Goal: Task Accomplishment & Management: Manage account settings

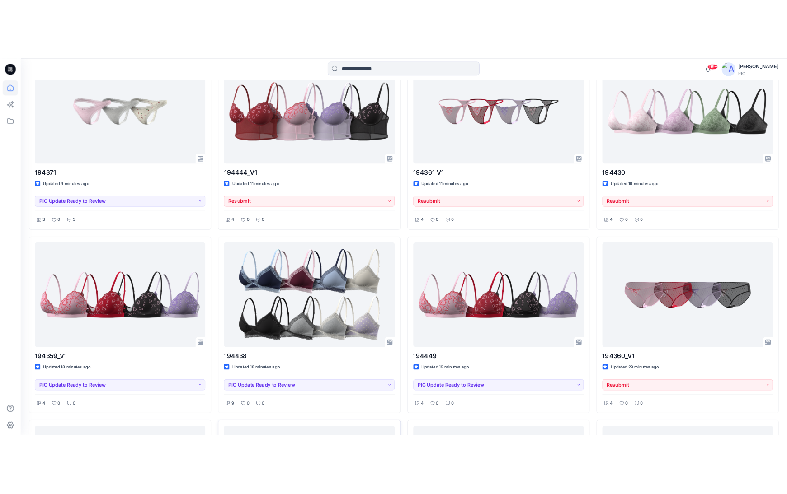
scroll to position [289, 0]
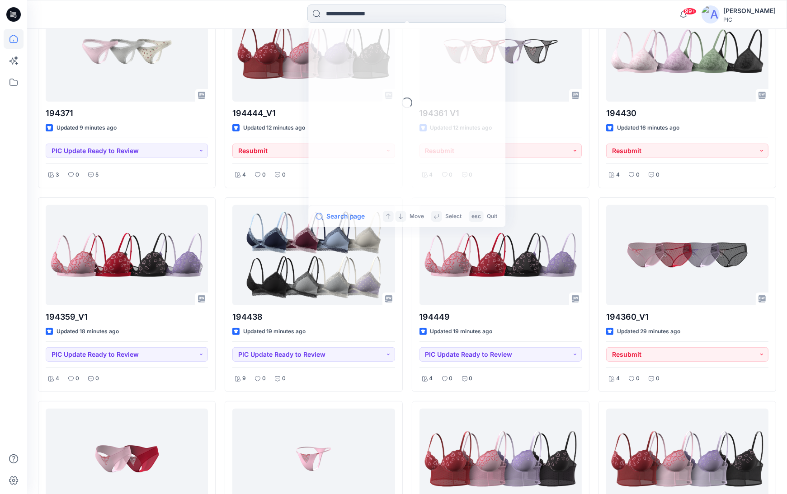
click at [425, 16] on input at bounding box center [406, 14] width 199 height 18
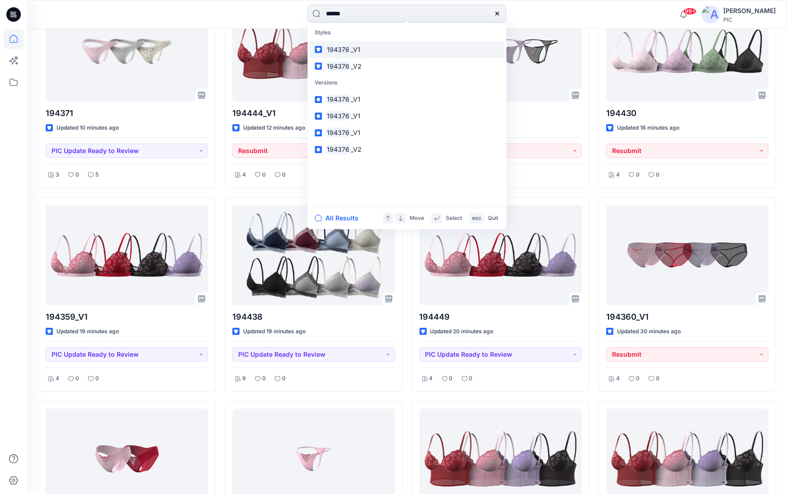
type input "******"
click at [354, 50] on span "_V1" at bounding box center [355, 50] width 9 height 8
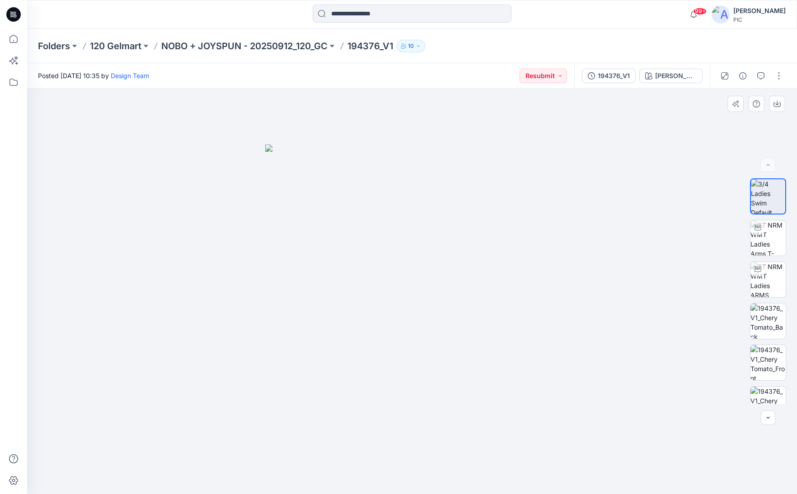
click at [631, 363] on div at bounding box center [412, 292] width 770 height 406
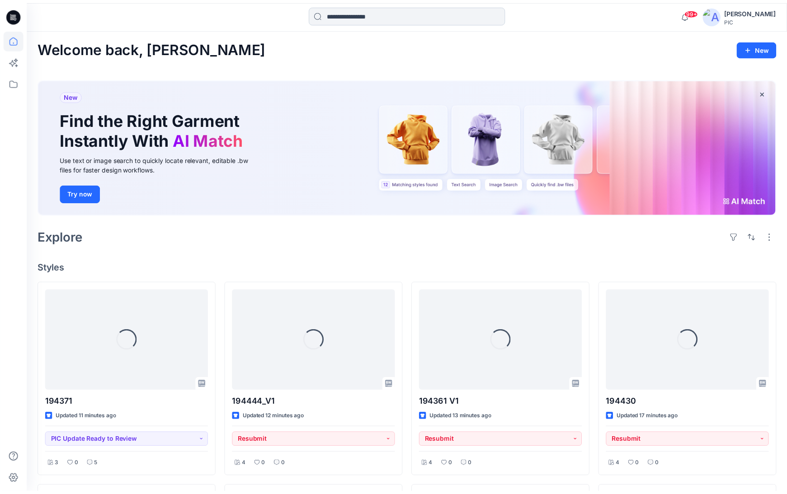
scroll to position [289, 0]
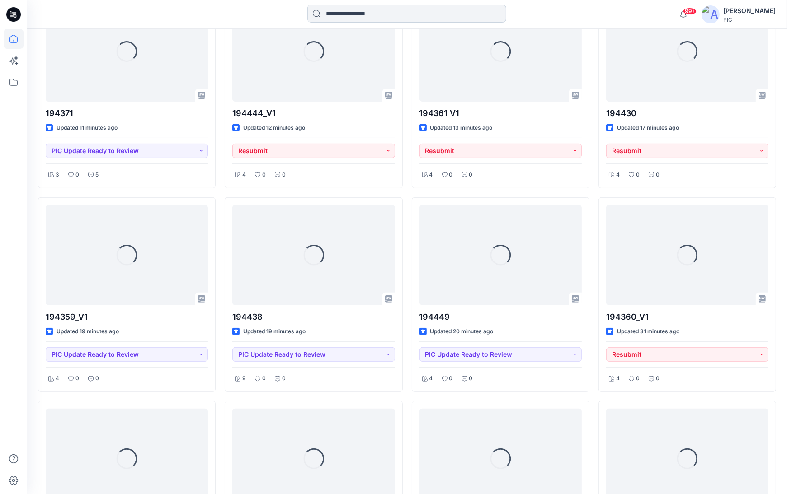
click at [354, 22] on input at bounding box center [406, 14] width 199 height 18
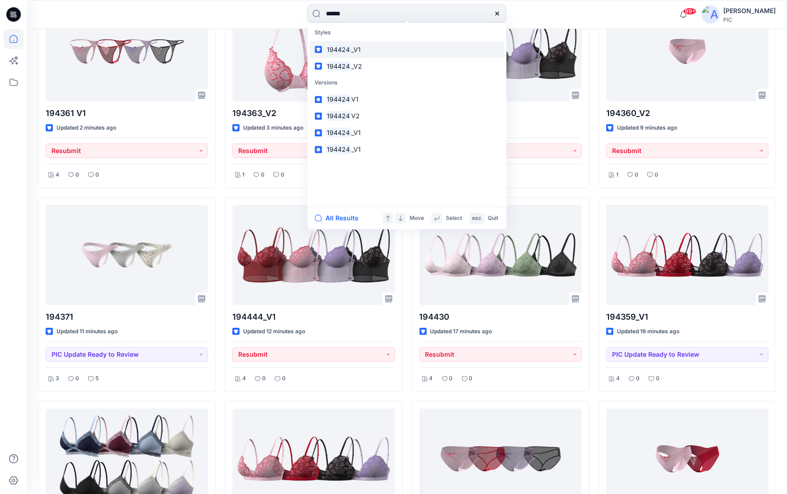
type input "******"
click at [357, 47] on span "_V1" at bounding box center [355, 50] width 9 height 8
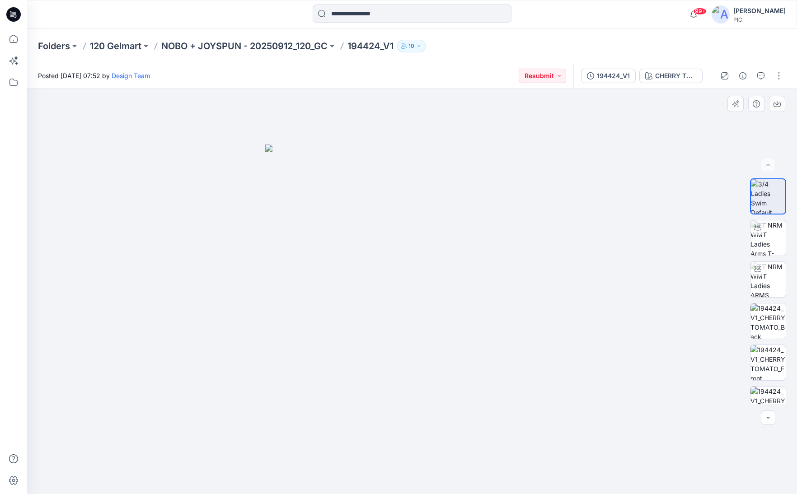
click at [661, 340] on div at bounding box center [412, 292] width 770 height 406
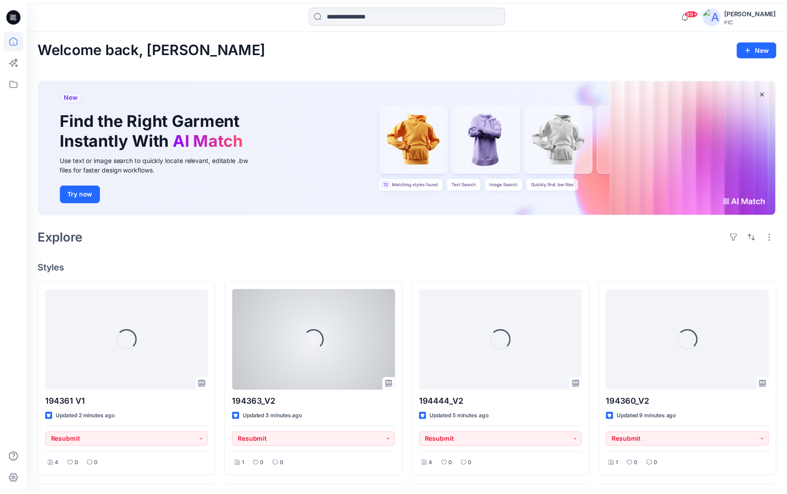
scroll to position [289, 0]
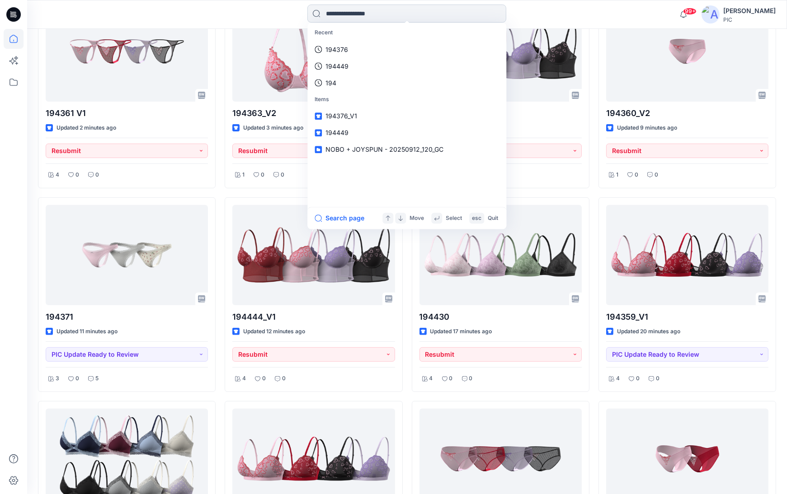
click at [362, 14] on input at bounding box center [406, 14] width 199 height 18
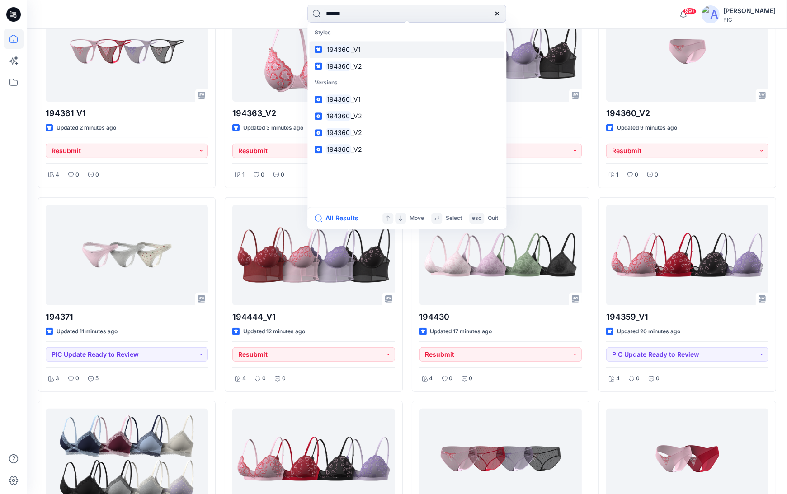
type input "******"
click at [338, 50] on mark "194360" at bounding box center [338, 49] width 26 height 10
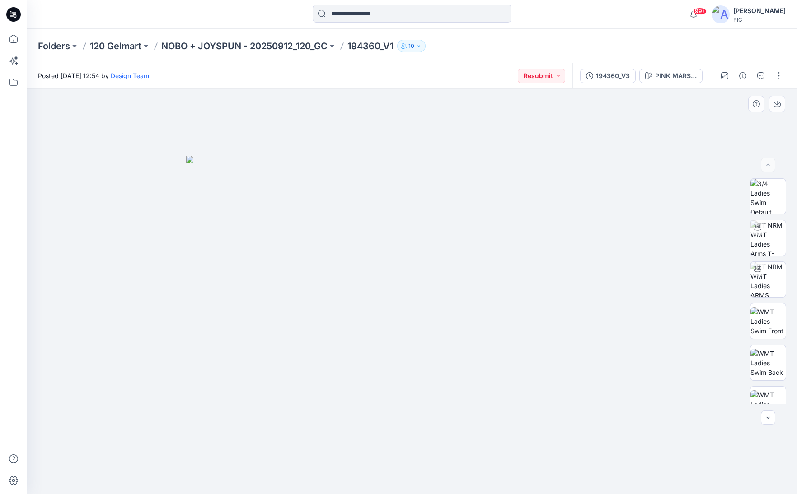
drag, startPoint x: 338, startPoint y: 49, endPoint x: 578, endPoint y: 258, distance: 318.7
click at [578, 258] on div "Folders 120 Gelmart NOBO + JOYSPUN - 20250912_120_GC 194360_V1 10 Posted [DATE]…" at bounding box center [412, 261] width 770 height 465
click at [768, 424] on button "button" at bounding box center [768, 418] width 14 height 14
click at [768, 423] on button "button" at bounding box center [768, 418] width 14 height 14
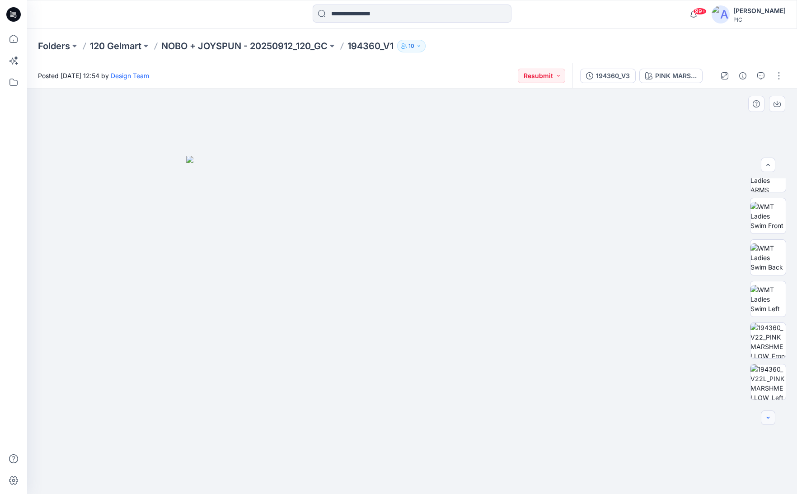
click at [768, 423] on button "button" at bounding box center [768, 418] width 14 height 14
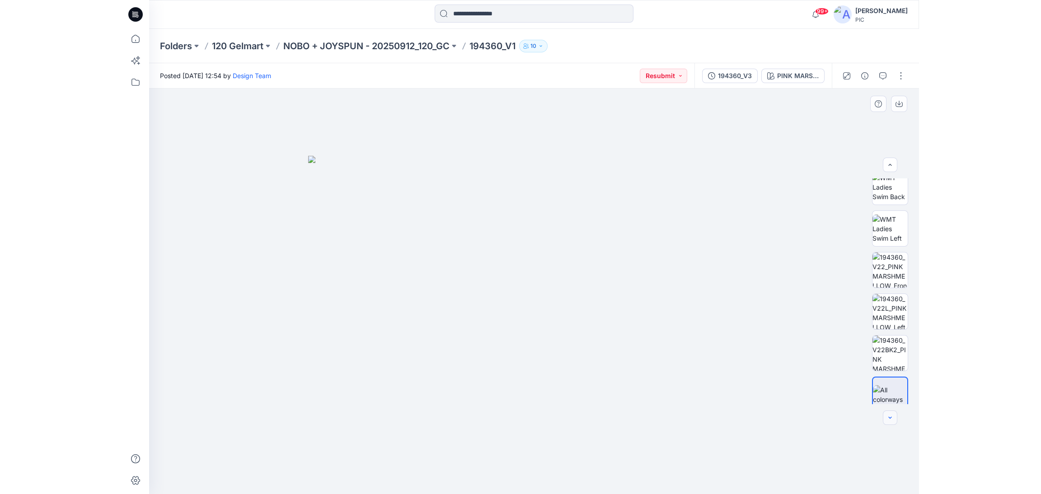
scroll to position [184, 0]
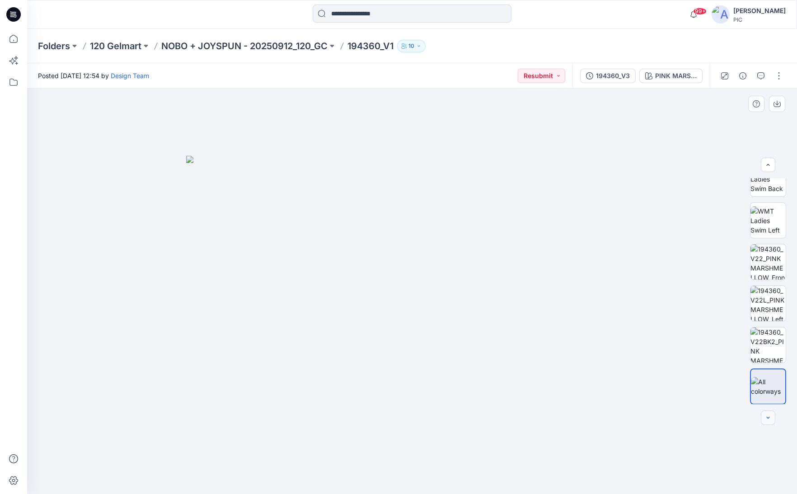
click at [768, 423] on button "button" at bounding box center [768, 418] width 14 height 14
click at [666, 191] on div at bounding box center [412, 292] width 770 height 406
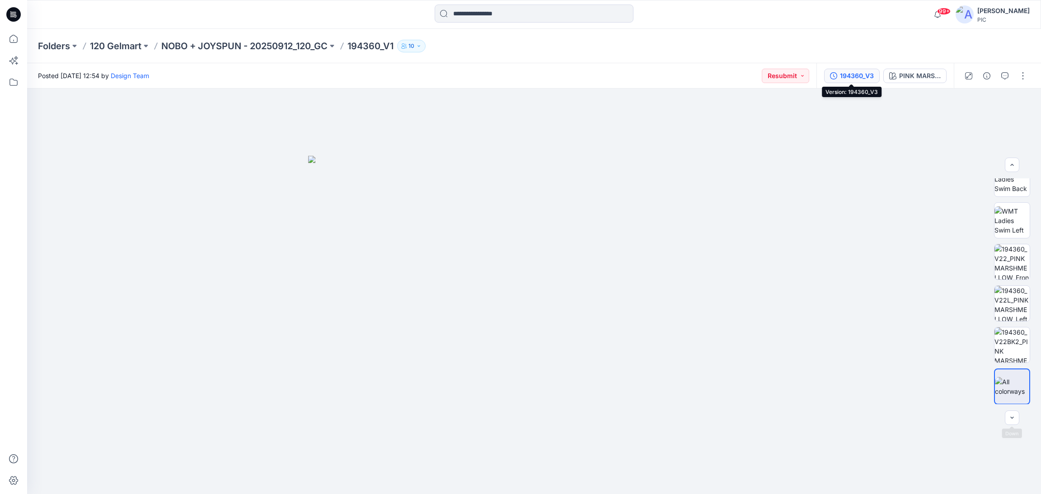
click at [858, 72] on div "194360_V3" at bounding box center [857, 76] width 34 height 10
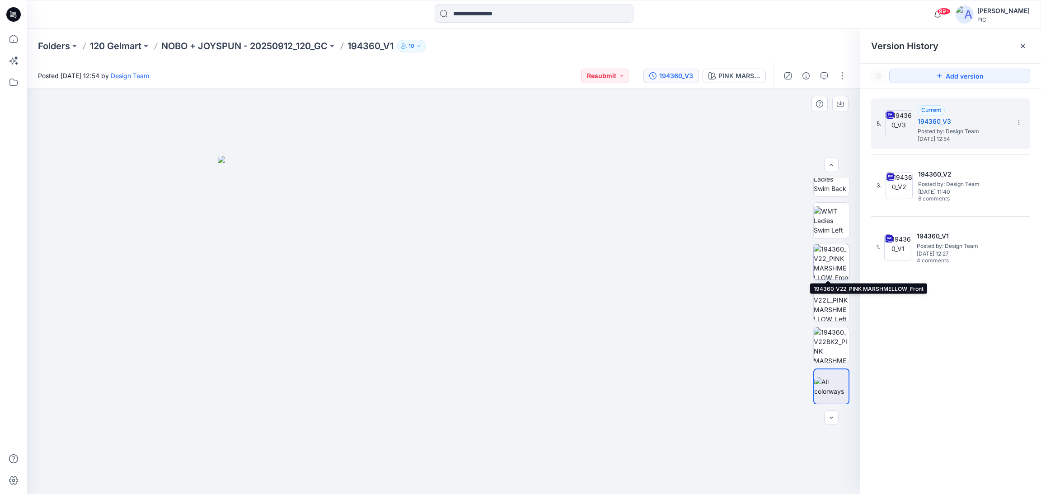
click at [835, 255] on img at bounding box center [831, 261] width 35 height 35
click at [516, 241] on img at bounding box center [444, 292] width 406 height 406
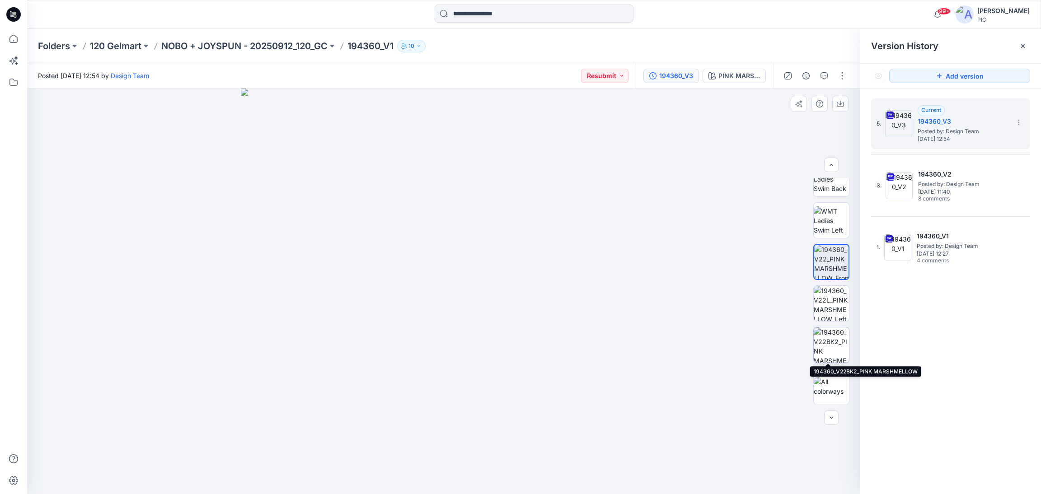
click at [823, 350] on img at bounding box center [831, 345] width 35 height 35
click at [825, 348] on img at bounding box center [831, 345] width 34 height 34
click at [471, 331] on img at bounding box center [444, 292] width 406 height 406
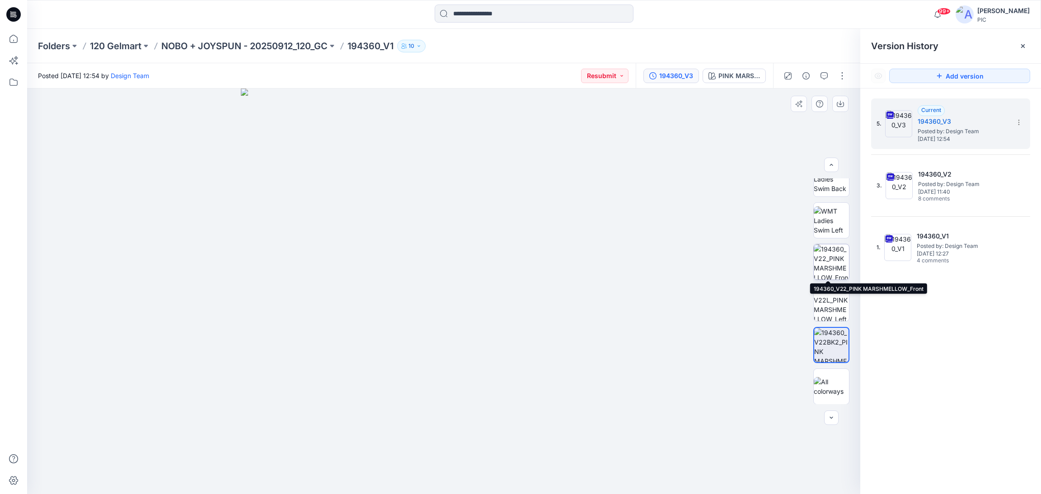
click at [822, 250] on img at bounding box center [831, 261] width 35 height 35
click at [822, 250] on img at bounding box center [831, 262] width 34 height 34
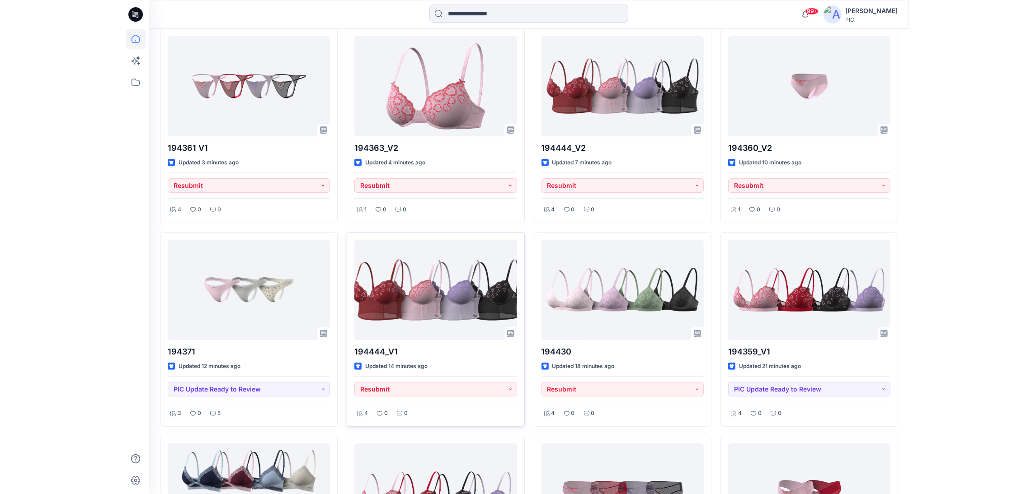
scroll to position [289, 0]
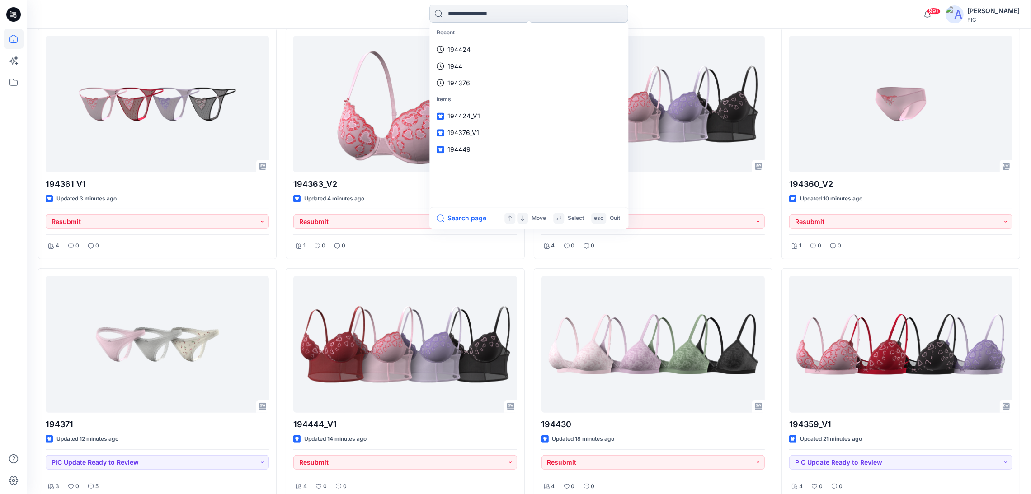
click at [456, 16] on input at bounding box center [528, 14] width 199 height 18
type input "******"
click at [468, 49] on mark "194362" at bounding box center [460, 49] width 26 height 10
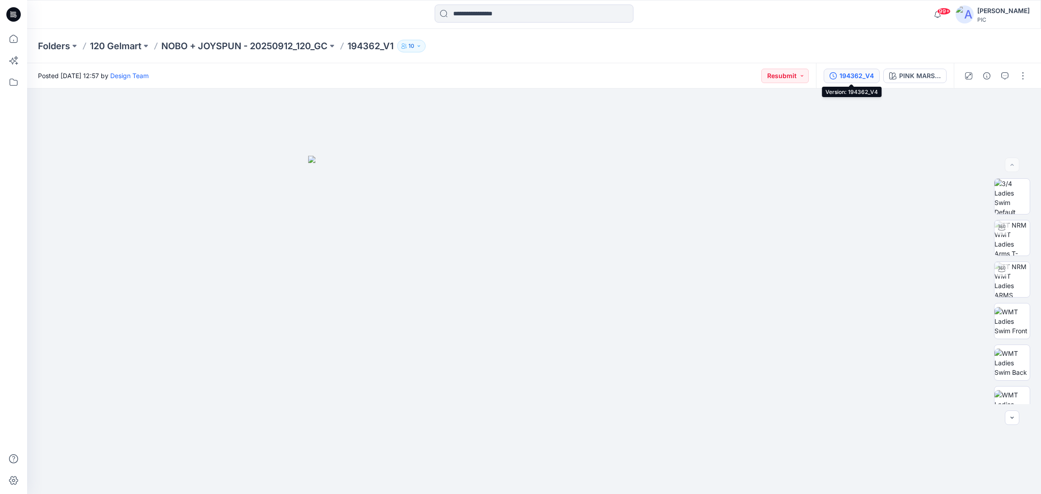
click at [863, 79] on div "194362_V4" at bounding box center [857, 76] width 34 height 10
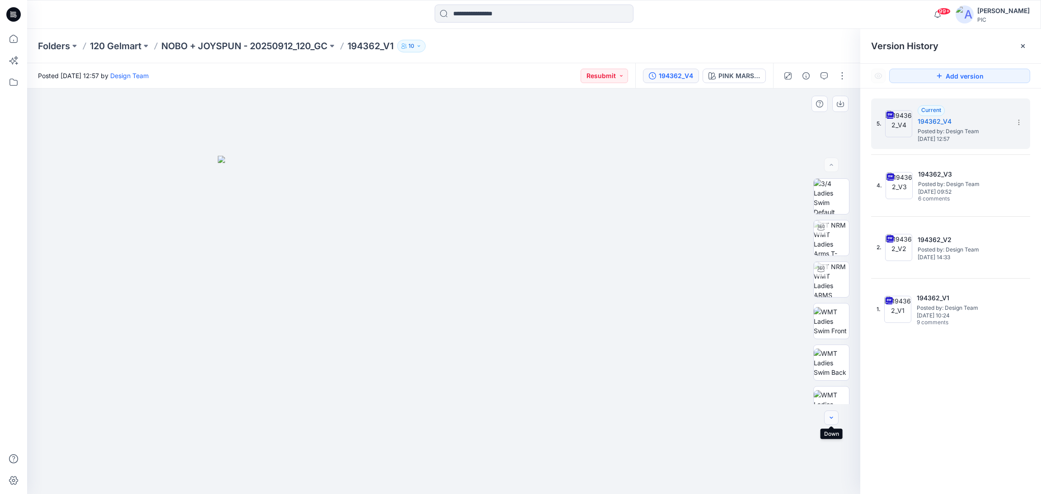
click at [833, 413] on button "button" at bounding box center [831, 418] width 14 height 14
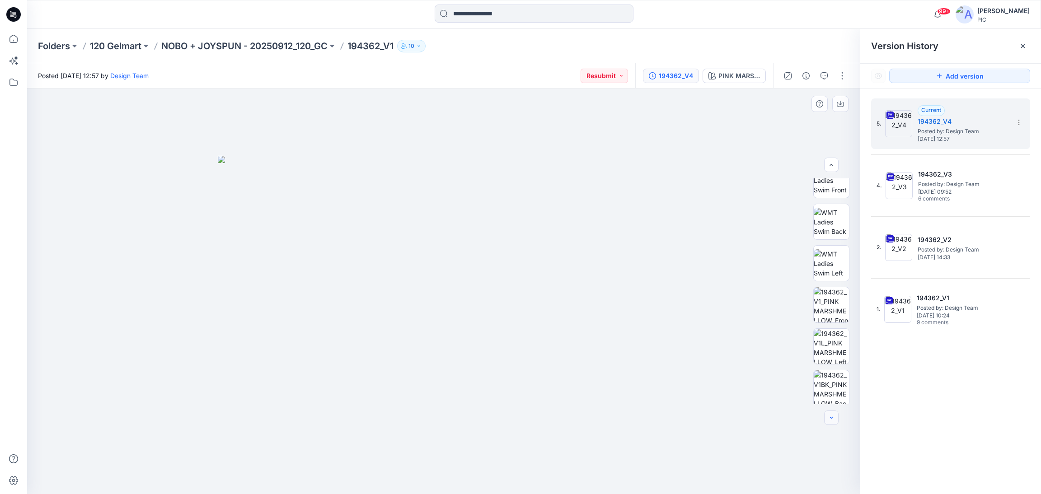
scroll to position [176, 0]
drag, startPoint x: 833, startPoint y: 413, endPoint x: 824, endPoint y: 351, distance: 63.1
click at [824, 351] on div at bounding box center [832, 291] width 58 height 226
click at [824, 351] on img at bounding box center [831, 353] width 35 height 35
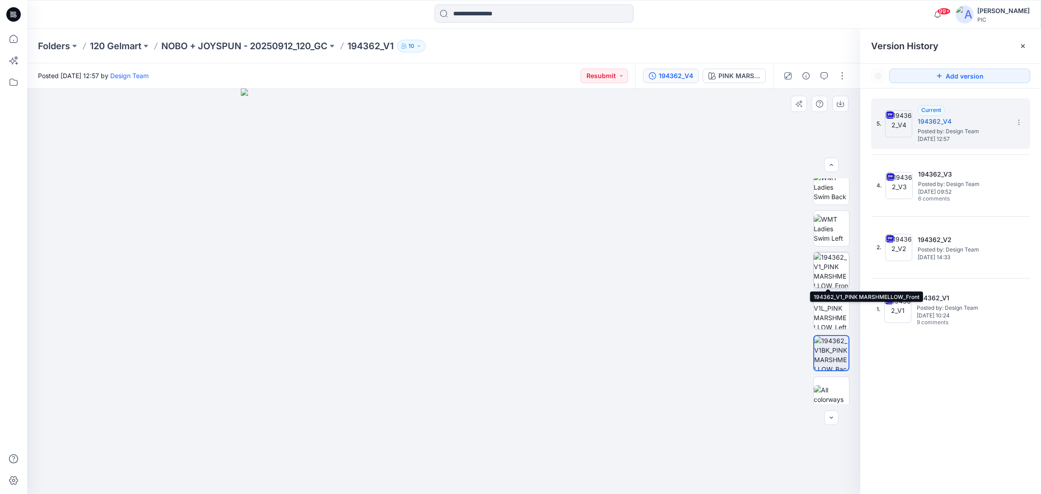
click at [829, 271] on img at bounding box center [831, 270] width 35 height 35
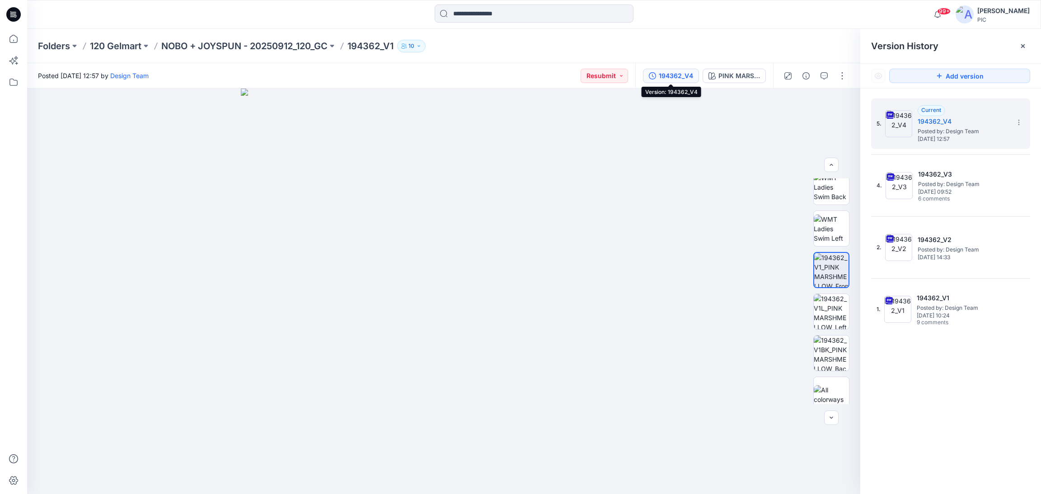
click at [686, 70] on button "194362_V4" at bounding box center [671, 76] width 56 height 14
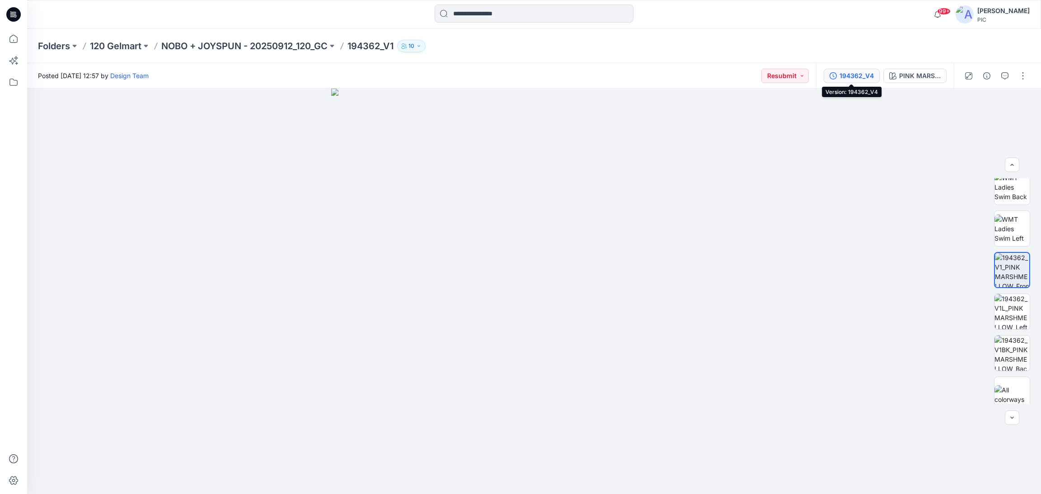
click at [864, 76] on div "194362_V4" at bounding box center [857, 76] width 34 height 10
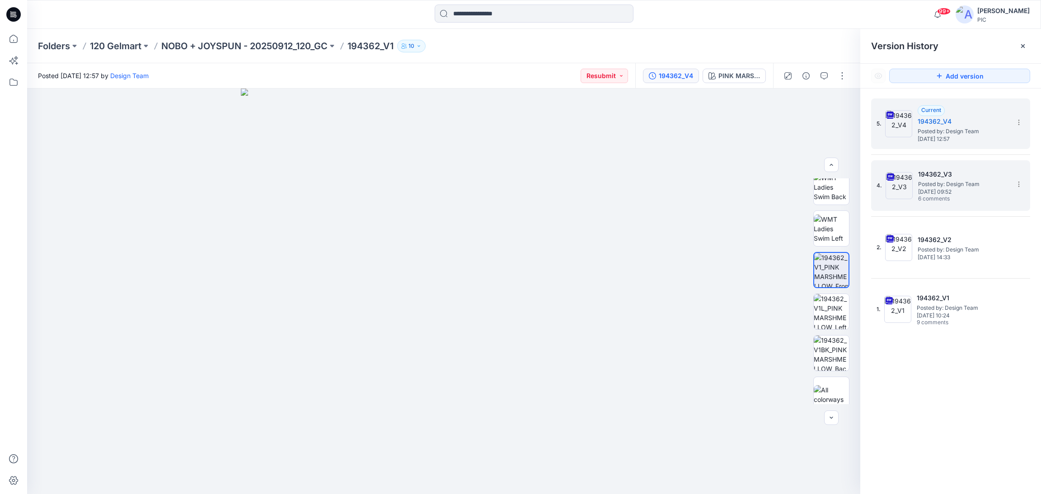
click at [939, 196] on span "6 comments" at bounding box center [949, 199] width 63 height 7
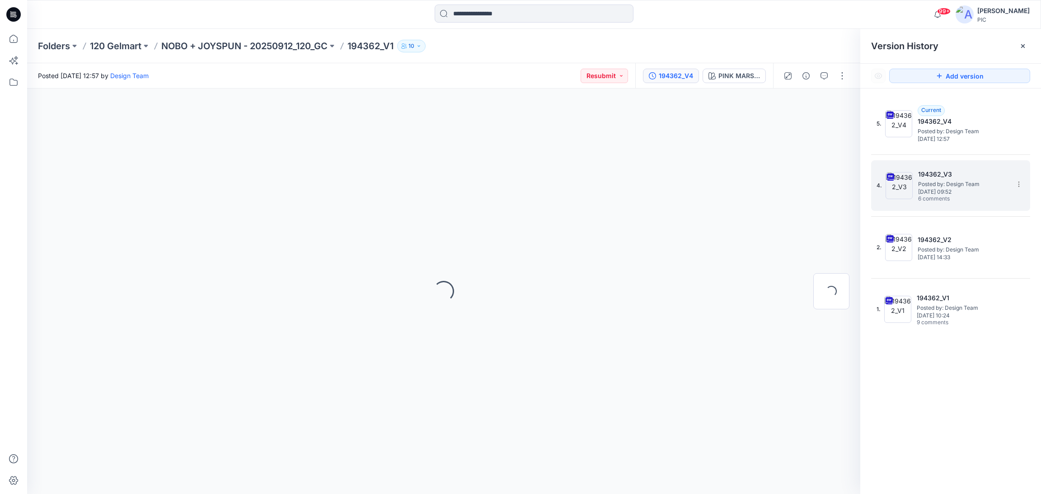
scroll to position [0, 0]
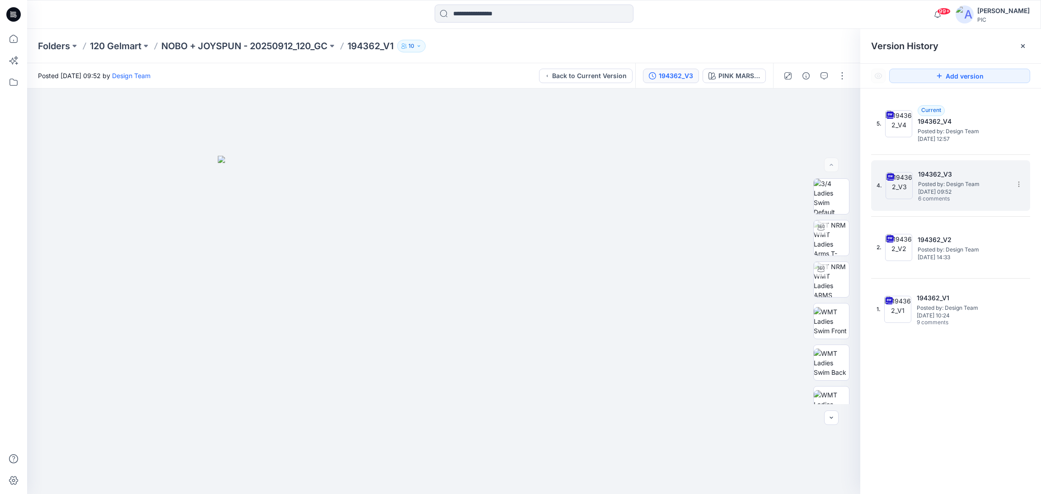
click at [939, 196] on span "6 comments" at bounding box center [949, 199] width 63 height 7
click at [828, 71] on button "button" at bounding box center [824, 76] width 14 height 14
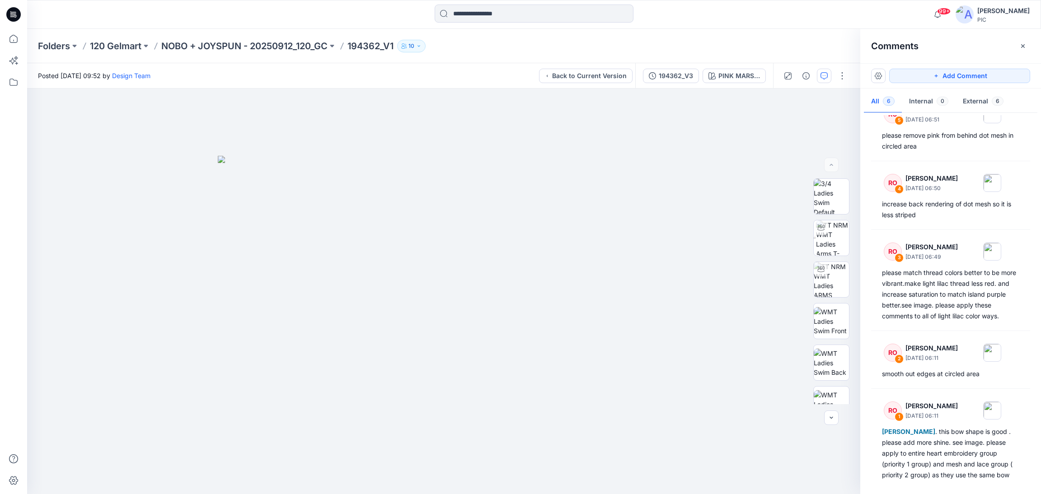
scroll to position [82, 0]
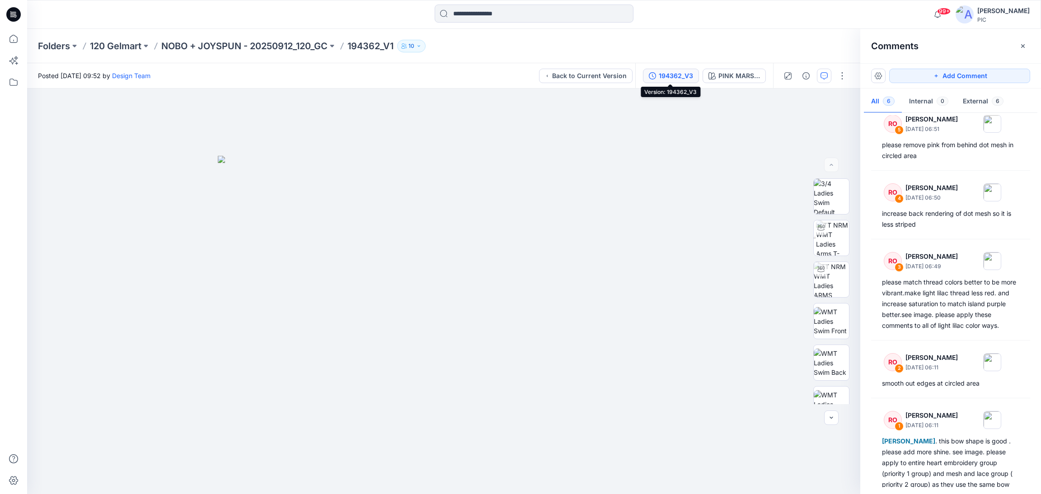
click at [661, 79] on div "194362_V3" at bounding box center [676, 76] width 34 height 10
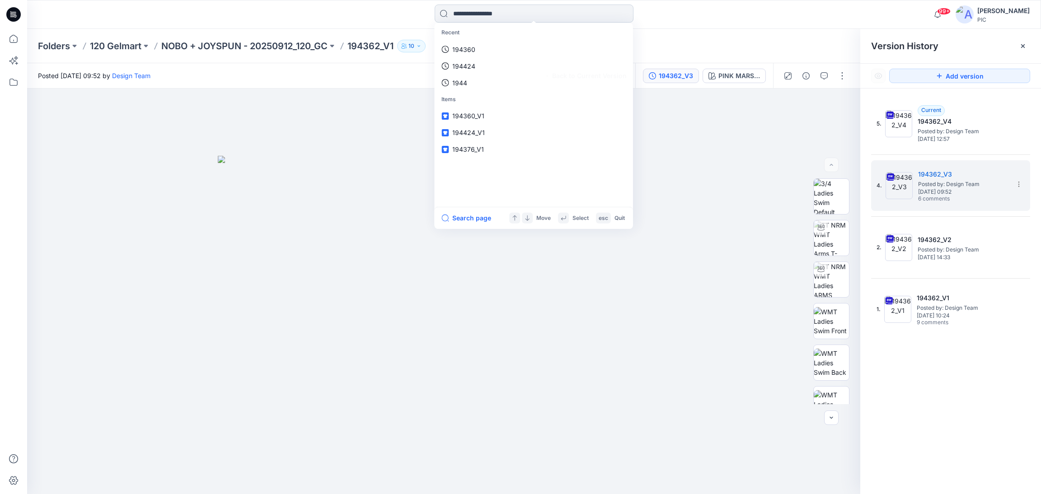
click at [491, 10] on input at bounding box center [534, 14] width 199 height 18
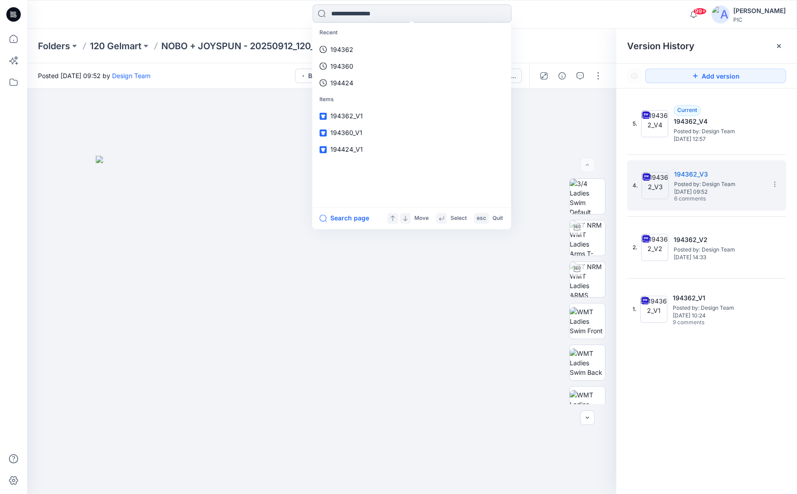
click at [341, 14] on input at bounding box center [412, 14] width 199 height 18
type input "******"
click at [353, 50] on mark "194376" at bounding box center [342, 49] width 25 height 10
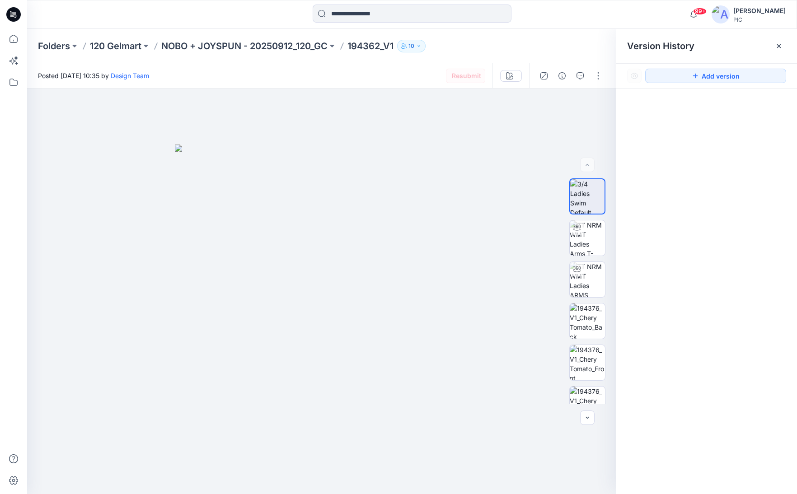
click at [689, 146] on div at bounding box center [706, 298] width 181 height 419
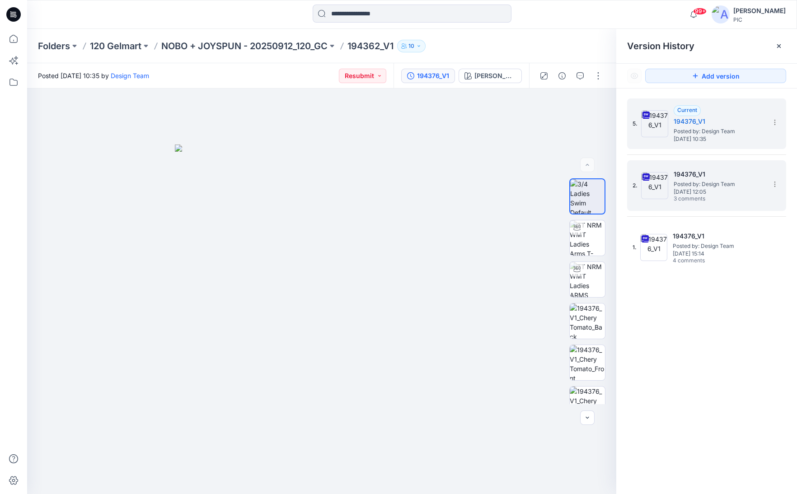
click at [695, 184] on span "Posted by: Design Team" at bounding box center [719, 184] width 90 height 9
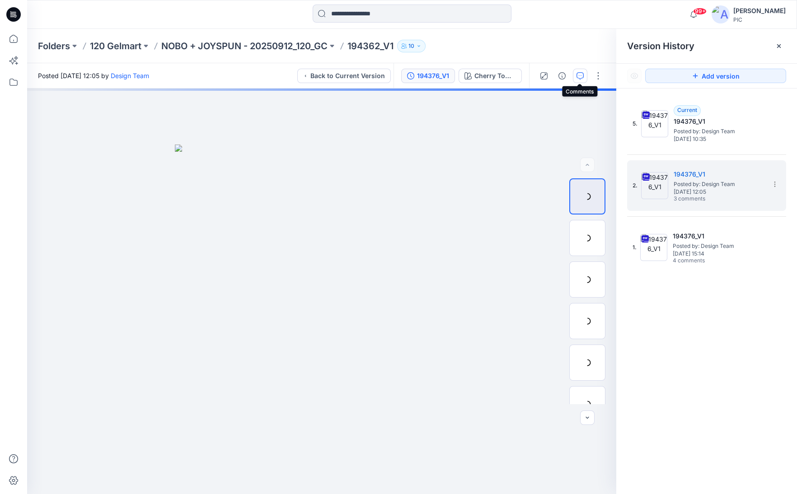
click at [581, 80] on button "button" at bounding box center [580, 76] width 14 height 14
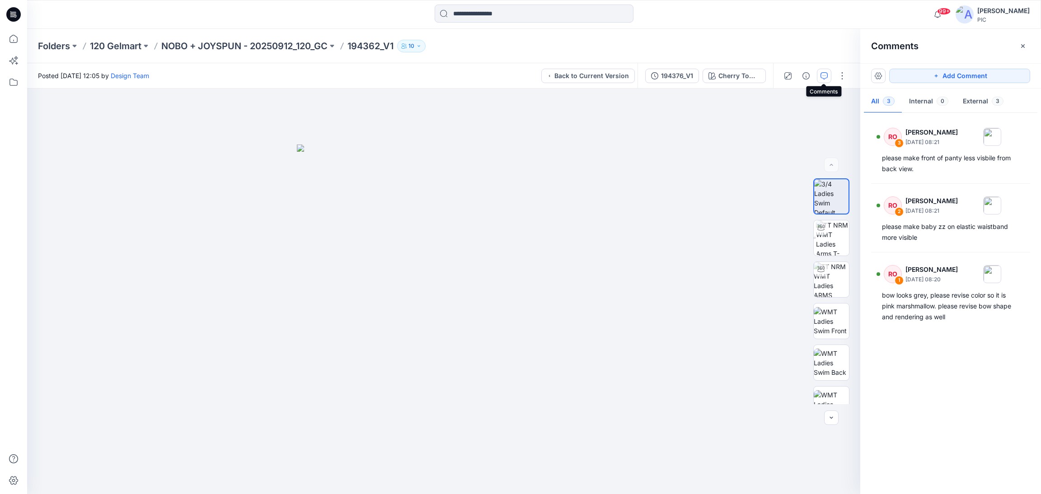
click at [975, 382] on div "RO 3 [PERSON_NAME] [DATE] 08:21 please make front of panty less visbile from ba…" at bounding box center [950, 301] width 181 height 372
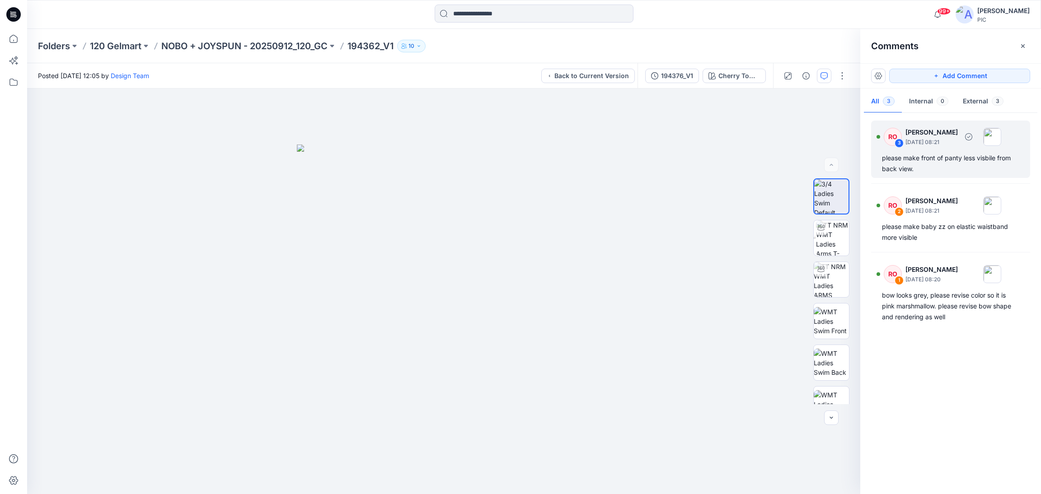
click at [922, 156] on div "please make front of panty less visbile from back view." at bounding box center [950, 164] width 137 height 22
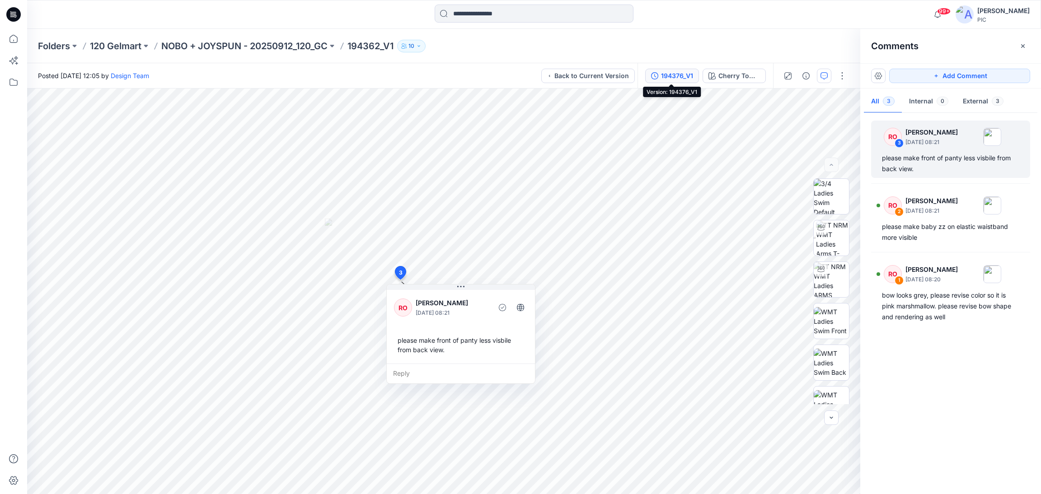
click at [672, 71] on div "194376_V1" at bounding box center [677, 76] width 32 height 10
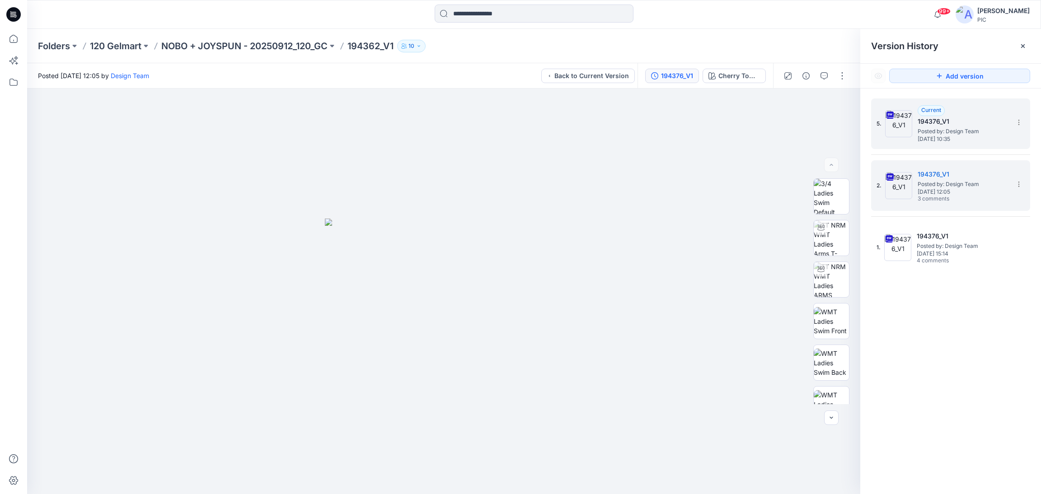
click at [926, 140] on span "[DATE] 10:35" at bounding box center [963, 139] width 90 height 6
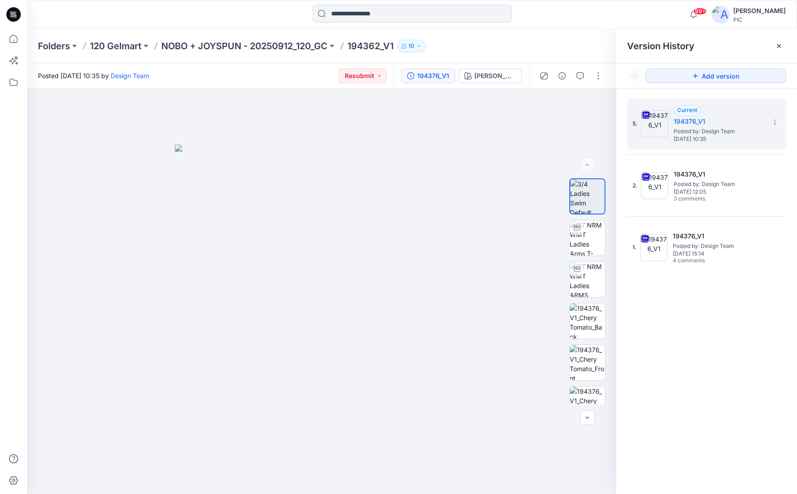
click at [722, 325] on div "5. Current 194376_V1 Posted by: Design Team [DATE] 10:35 2. 194376_V1 Posted by…" at bounding box center [706, 298] width 181 height 419
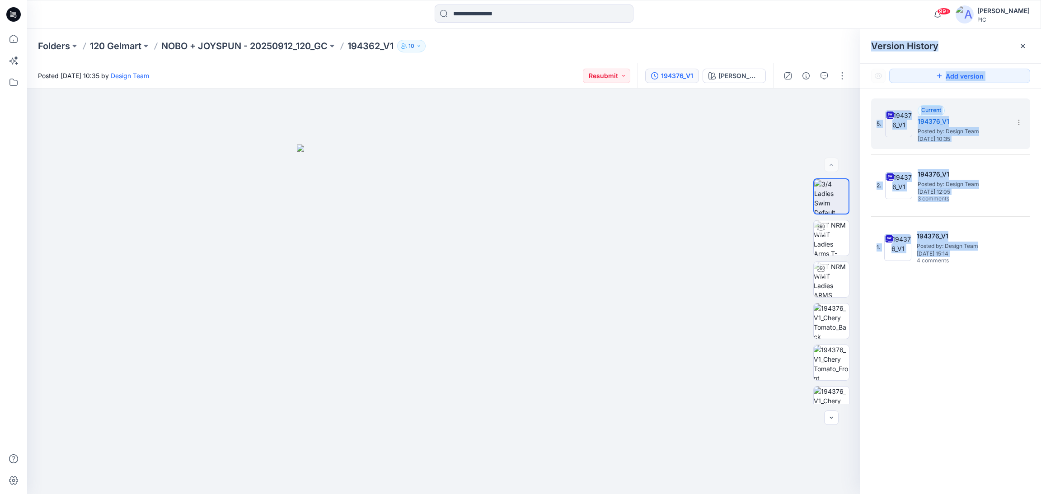
drag, startPoint x: 918, startPoint y: 385, endPoint x: 300, endPoint y: 506, distance: 629.3
click at [300, 494] on html "99+ Notifications Design Team has updated 194361 V1 with 194361_V3 3 minutes ag…" at bounding box center [520, 247] width 1041 height 494
click at [121, 46] on p "120 Gelmart" at bounding box center [116, 46] width 52 height 13
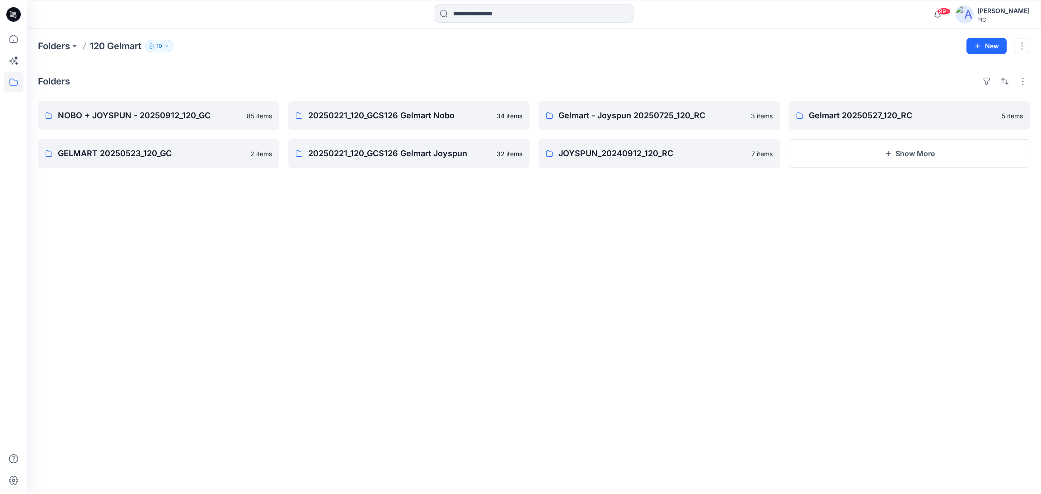
click at [166, 46] on icon "button" at bounding box center [166, 45] width 5 height 5
click at [158, 341] on div "Folders NOBO + JOYSPUN - 20250912_120_GC 85 items GELMART 20250523_120_GC 2 ite…" at bounding box center [534, 278] width 1014 height 431
click at [525, 401] on div "Folders NOBO + JOYSPUN - 20250912_120_GC 85 items GELMART 20250523_120_GC 2 ite…" at bounding box center [534, 278] width 1014 height 431
click at [982, 14] on div "[PERSON_NAME]" at bounding box center [1003, 10] width 52 height 11
click at [945, 121] on p "Organization Settings" at bounding box center [943, 122] width 64 height 17
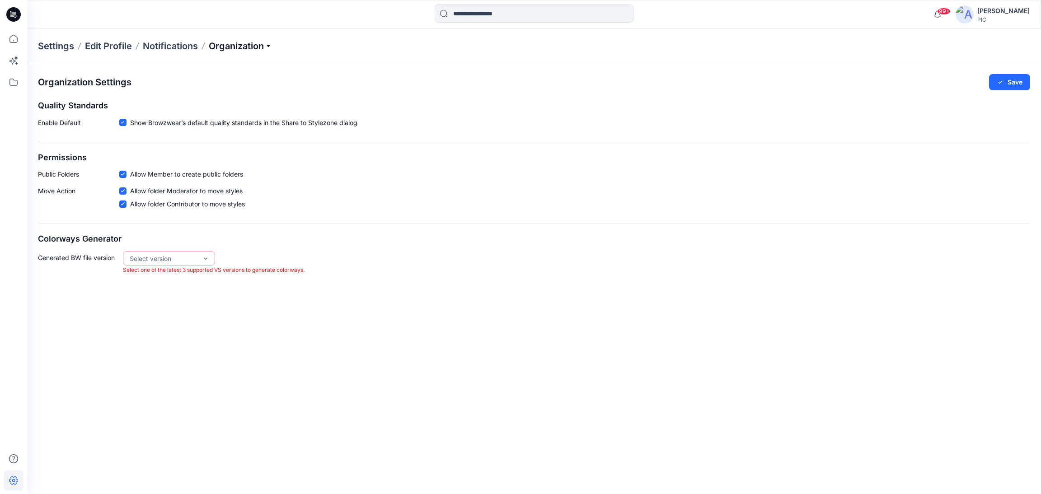
click at [249, 47] on p "Organization" at bounding box center [240, 46] width 63 height 13
click at [327, 258] on div "Generated BW file version Select version Select one of the latest 3 supported V…" at bounding box center [534, 263] width 992 height 24
click at [97, 42] on p "Edit Profile" at bounding box center [108, 46] width 47 height 13
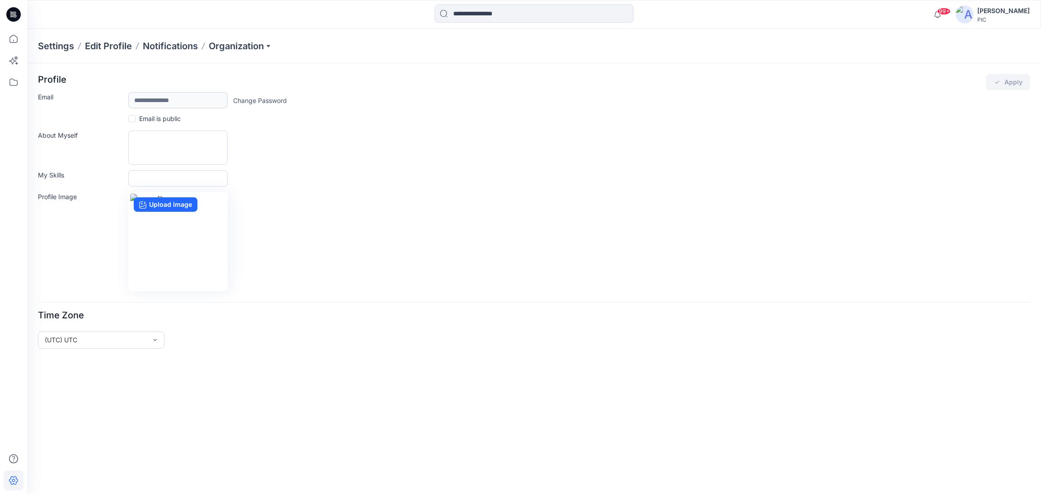
click at [54, 47] on p "Settings" at bounding box center [56, 46] width 36 height 13
click at [333, 336] on div "Time Zone (UTC) UTC" at bounding box center [534, 329] width 992 height 39
click at [50, 46] on p "Settings" at bounding box center [56, 46] width 36 height 13
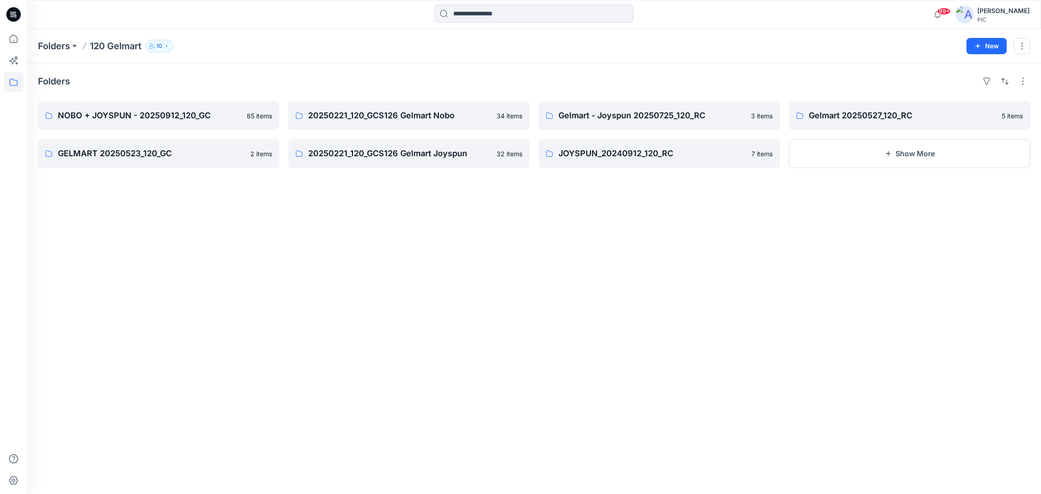
click at [138, 344] on div "Folders NOBO + JOYSPUN - 20250912_120_GC 85 items GELMART 20250523_120_GC 2 ite…" at bounding box center [534, 278] width 1014 height 431
click at [986, 9] on div "[PERSON_NAME]" at bounding box center [1003, 10] width 52 height 11
click at [938, 123] on p "Organization Settings" at bounding box center [943, 122] width 64 height 17
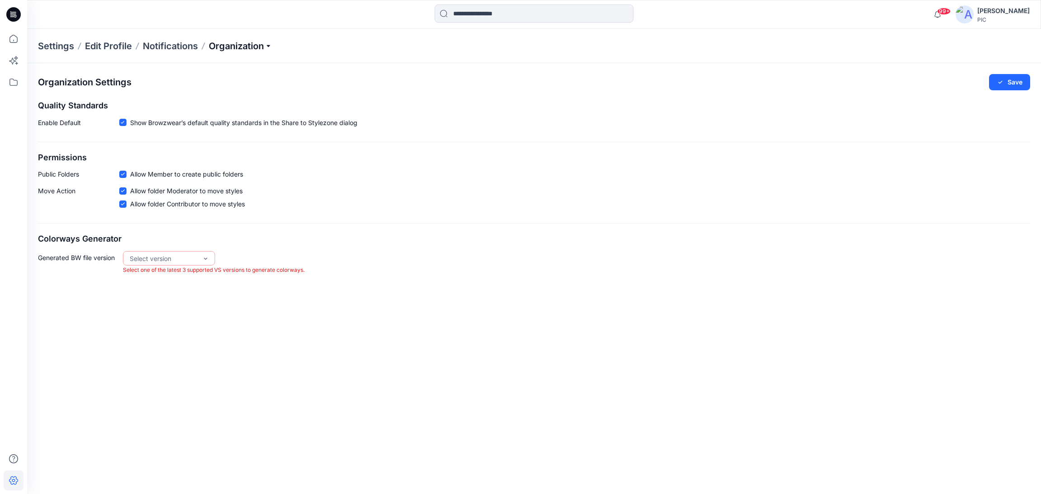
click at [244, 47] on p "Organization" at bounding box center [240, 46] width 63 height 13
click at [221, 61] on link "Invite/Edit Users" at bounding box center [242, 67] width 132 height 18
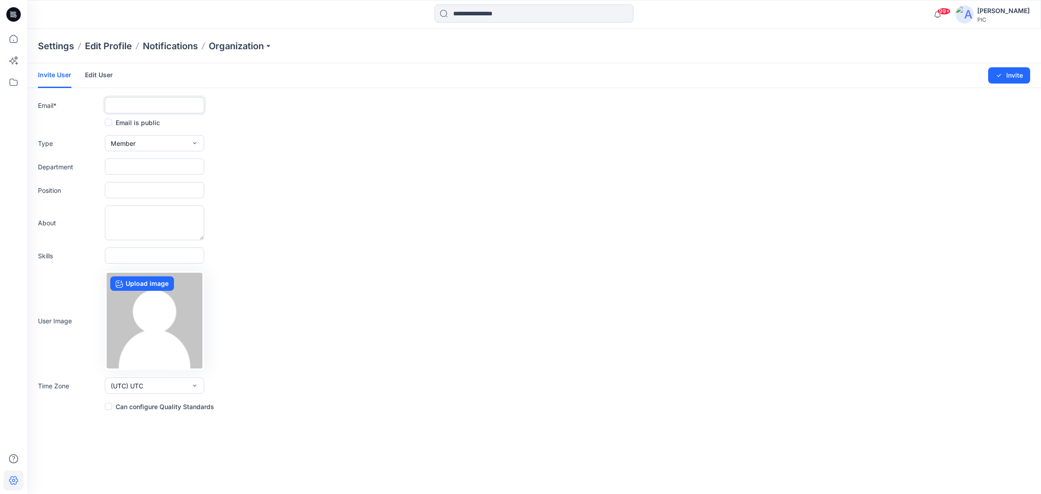
click at [135, 105] on input "text" at bounding box center [154, 105] width 99 height 16
paste input "**********"
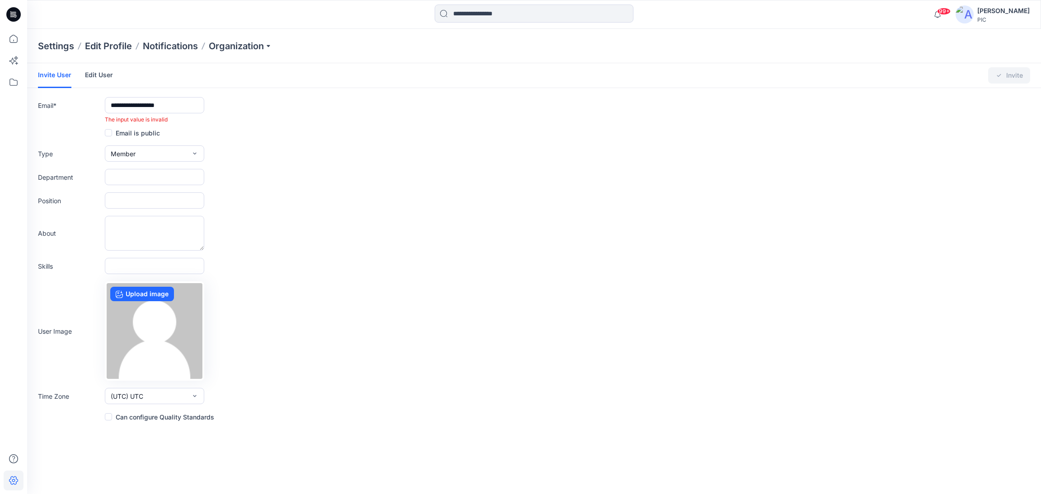
click at [294, 158] on div "Type Member External Member Admin" at bounding box center [534, 154] width 992 height 16
click at [105, 132] on span at bounding box center [108, 132] width 7 height 7
click at [111, 103] on input "**********" at bounding box center [154, 105] width 99 height 16
click at [435, 274] on div "Skills" at bounding box center [534, 266] width 992 height 16
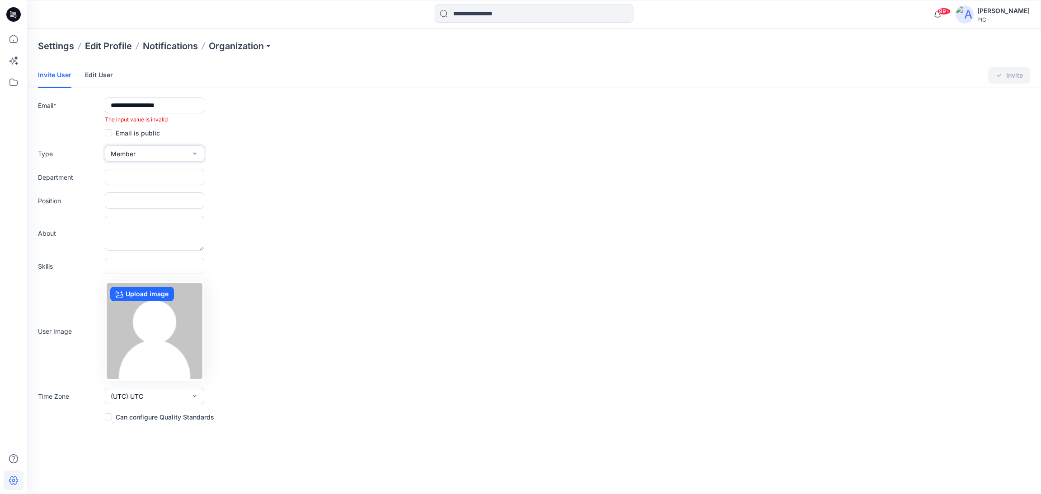
click at [173, 155] on button "Member" at bounding box center [154, 154] width 99 height 16
click at [153, 175] on button "External" at bounding box center [155, 174] width 96 height 18
click at [338, 219] on div "About" at bounding box center [534, 233] width 992 height 35
click at [175, 104] on input "**********" at bounding box center [154, 105] width 99 height 16
type input "*"
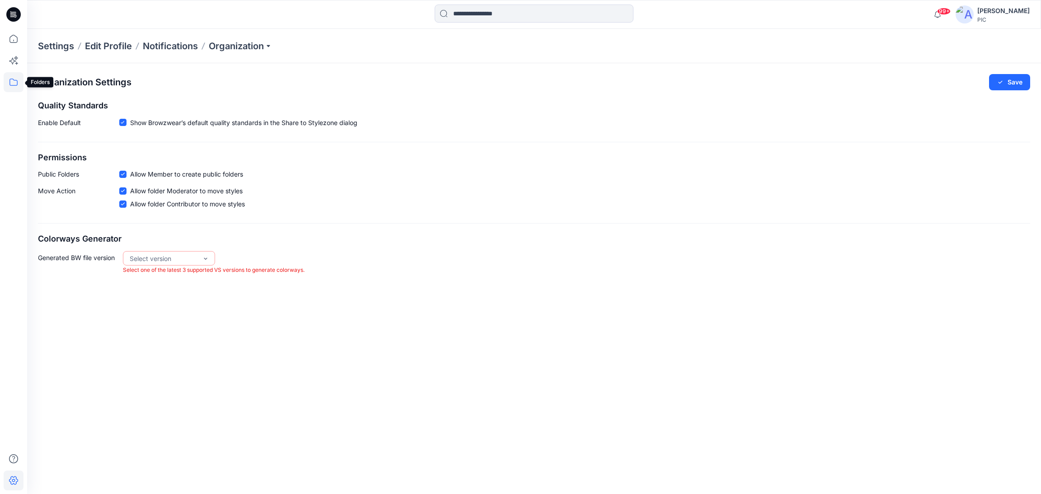
click at [18, 85] on icon at bounding box center [14, 82] width 20 height 20
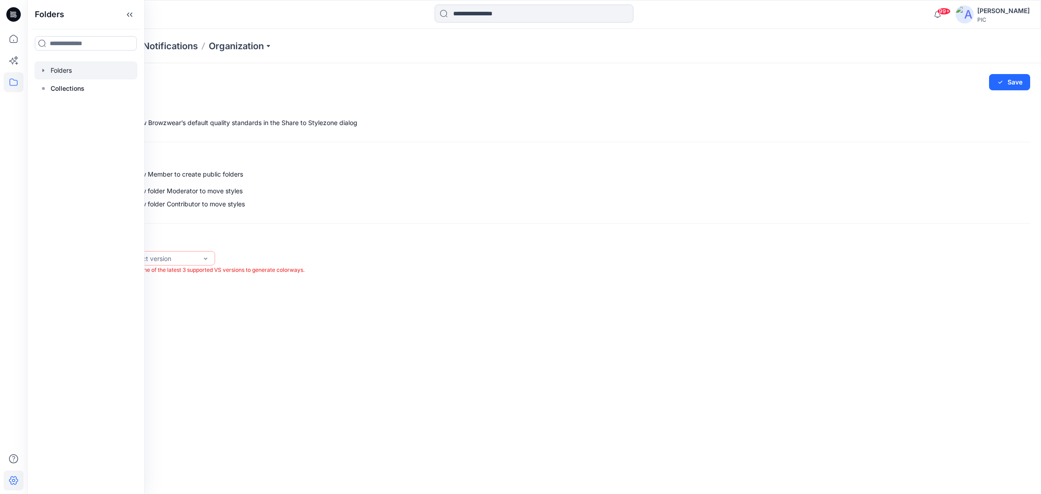
click at [66, 68] on div at bounding box center [85, 70] width 103 height 18
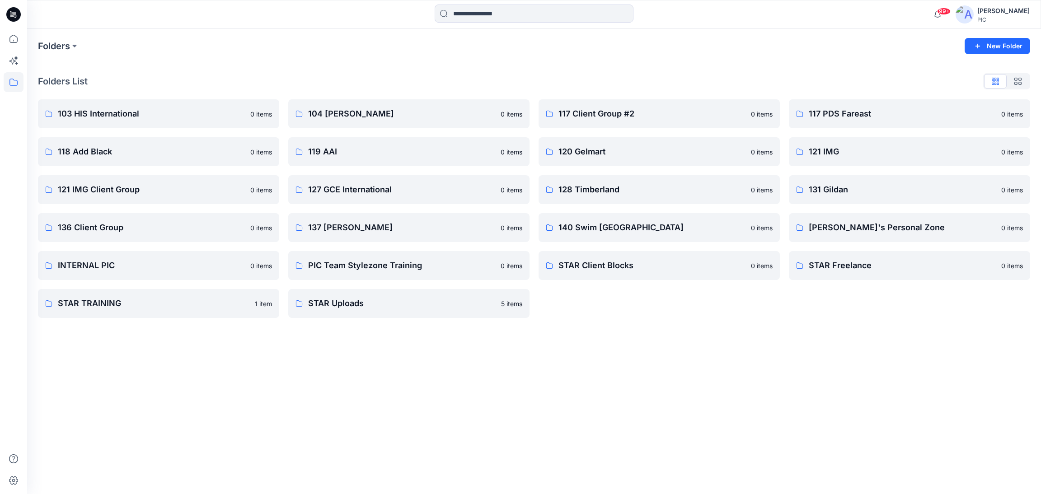
click at [383, 385] on div "Folders New Folder Folders List 103 HIS International 0 items 118 Add Black 0 i…" at bounding box center [534, 261] width 1014 height 465
click at [682, 150] on p "120 Gelmart" at bounding box center [659, 152] width 200 height 13
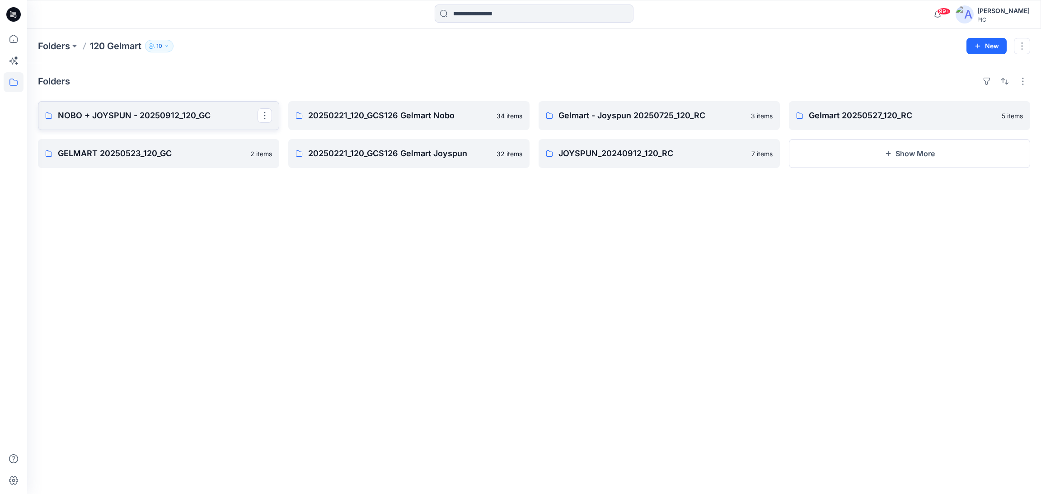
click at [148, 122] on p "NOBO + JOYSPUN - 20250912_120_GC" at bounding box center [158, 115] width 200 height 13
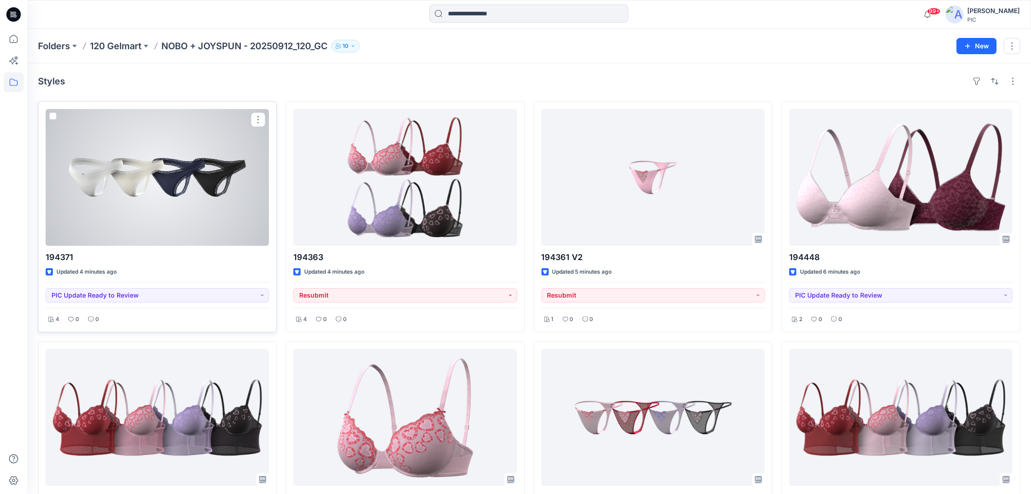
click at [198, 197] on div at bounding box center [157, 177] width 223 height 137
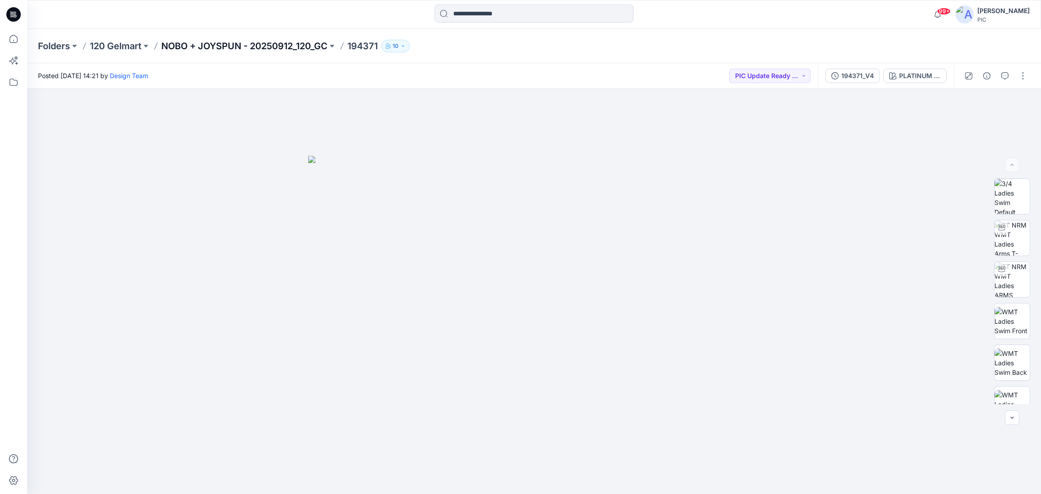
click at [254, 50] on p "NOBO + JOYSPUN - 20250912_120_GC" at bounding box center [244, 46] width 166 height 13
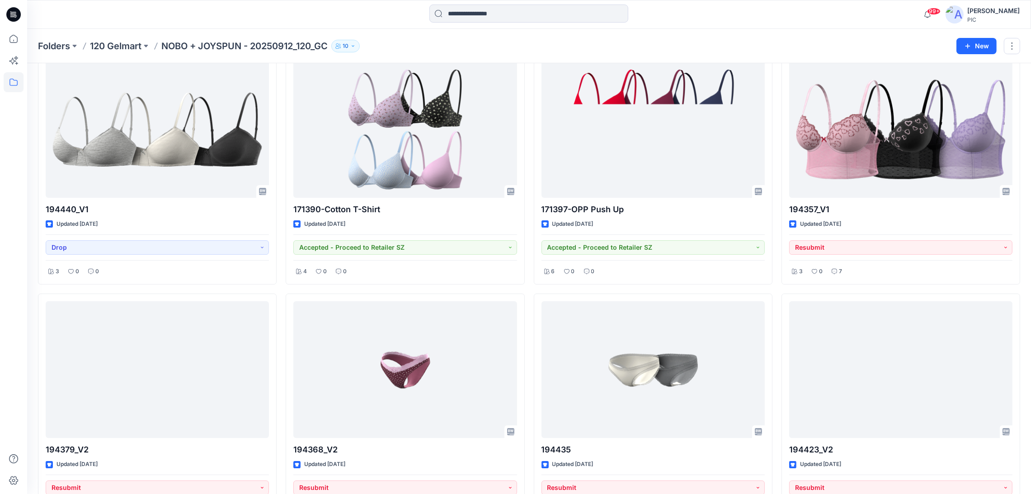
scroll to position [4412, 0]
